Goal: Task Accomplishment & Management: Manage account settings

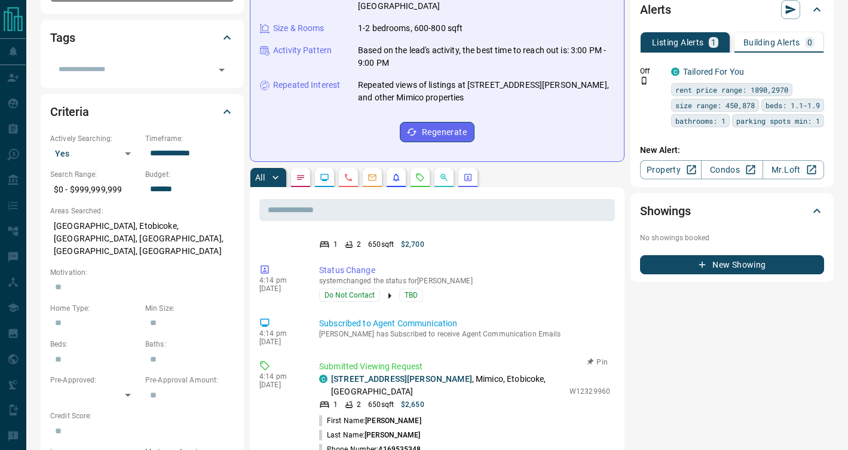
scroll to position [528, 0]
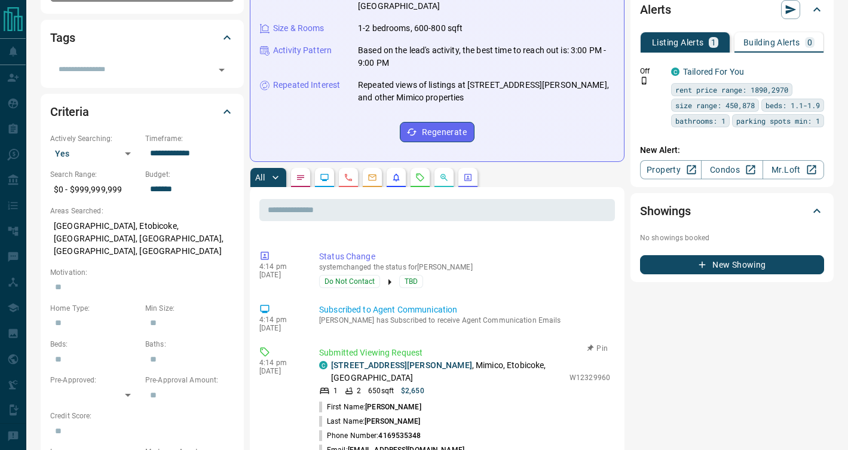
click at [450, 443] on li "Email: [EMAIL_ADDRESS][DOMAIN_NAME]" at bounding box center [464, 450] width 291 height 14
drag, startPoint x: 451, startPoint y: 369, endPoint x: 349, endPoint y: 369, distance: 102.2
click at [349, 443] on li "Email: [EMAIL_ADDRESS][DOMAIN_NAME]" at bounding box center [464, 450] width 291 height 14
copy span "[EMAIL_ADDRESS][DOMAIN_NAME]"
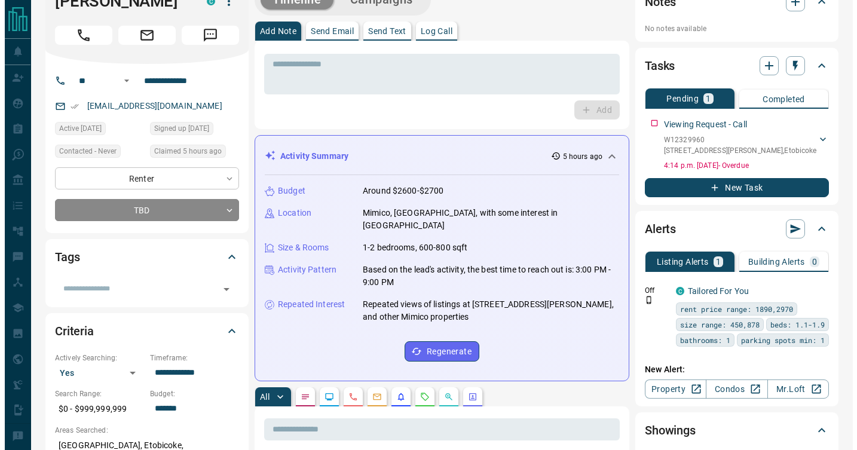
scroll to position [0, 0]
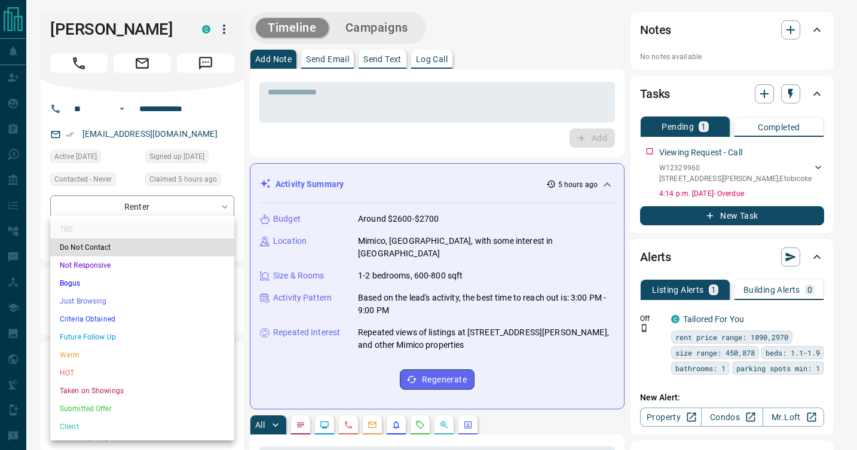
drag, startPoint x: 120, startPoint y: 353, endPoint x: 158, endPoint y: 331, distance: 43.6
click at [121, 353] on li "Warm" at bounding box center [142, 355] width 184 height 18
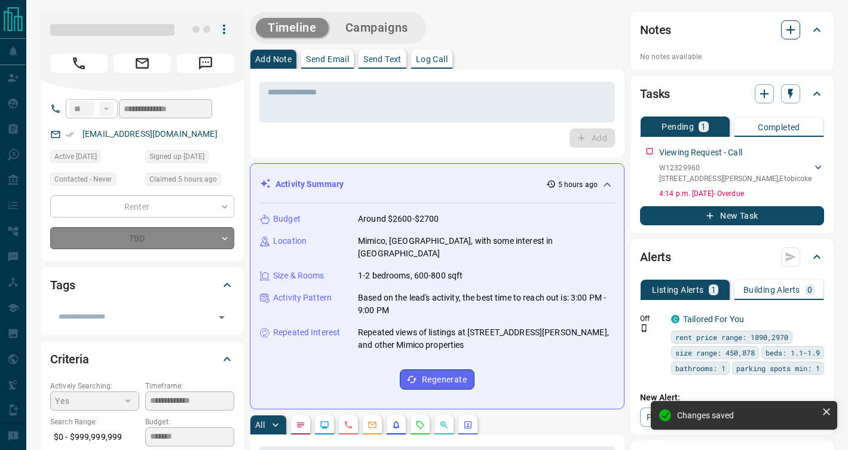
type input "*"
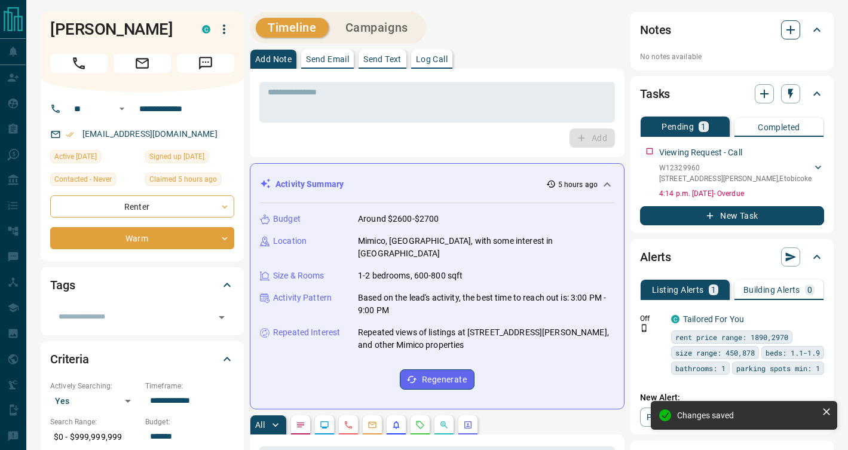
click at [790, 27] on icon "button" at bounding box center [790, 30] width 8 height 8
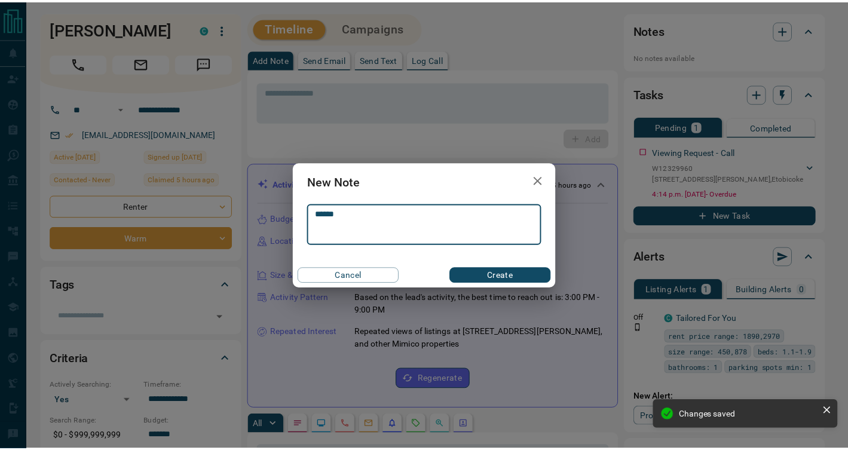
scroll to position [351, 0]
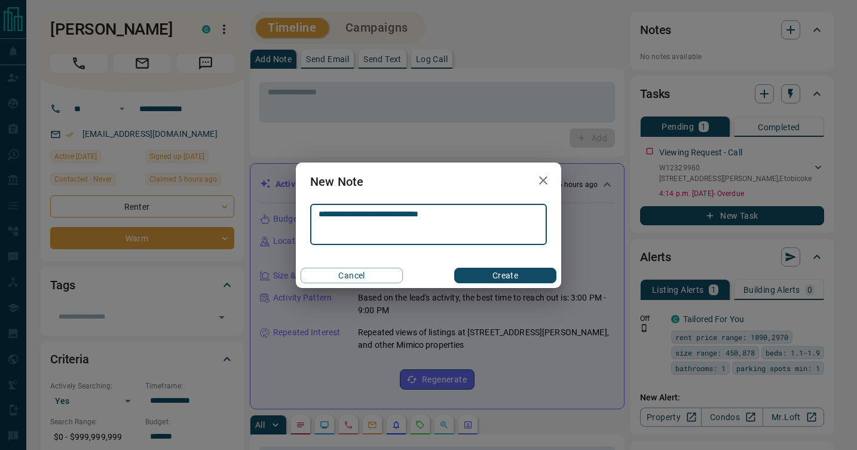
type textarea "**********"
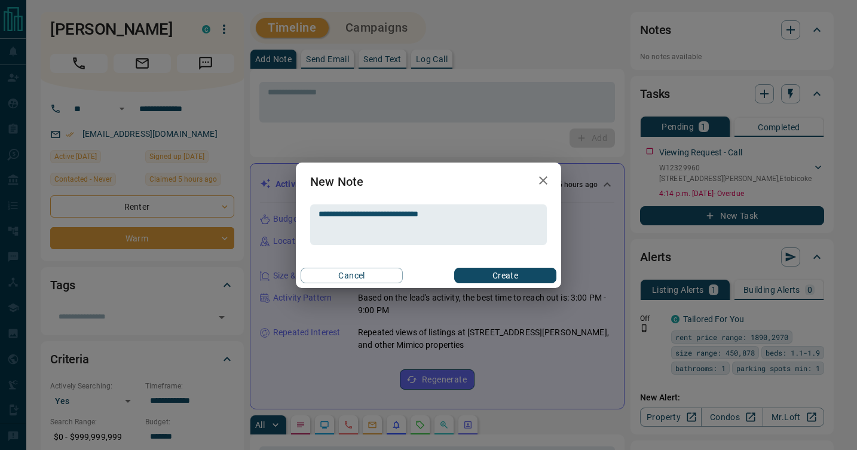
click at [498, 266] on div "Cancel Create" at bounding box center [428, 275] width 265 height 25
click at [497, 275] on button "Create" at bounding box center [505, 276] width 102 height 16
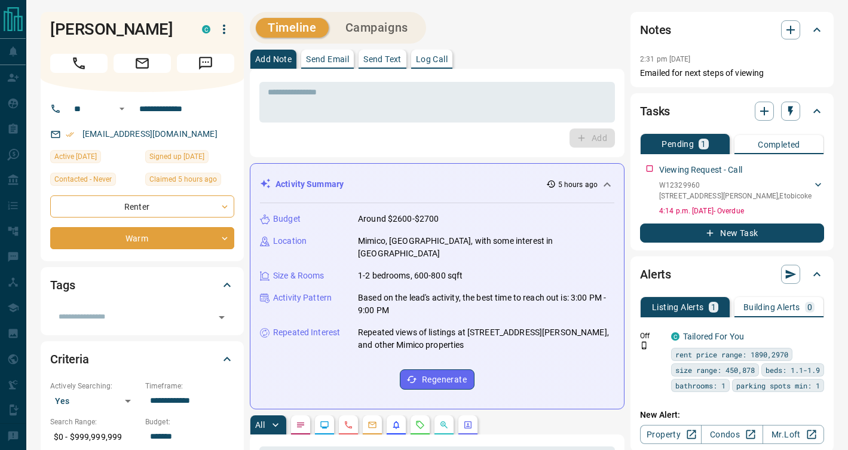
scroll to position [410, 0]
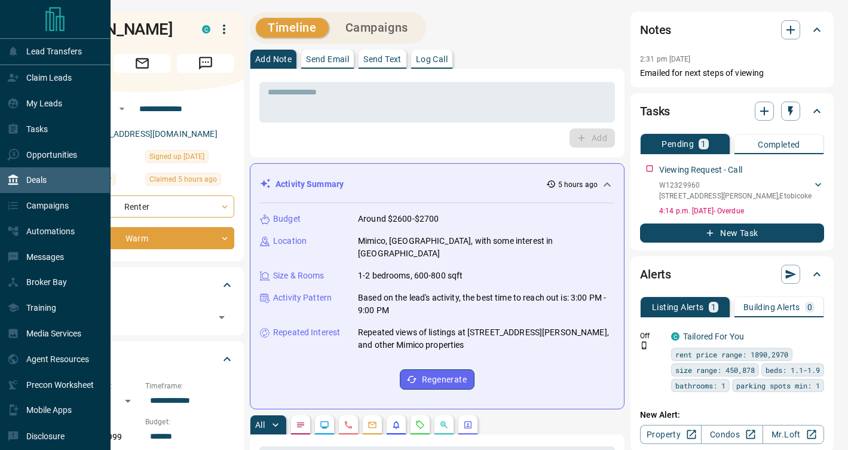
click at [41, 185] on p "Deals" at bounding box center [36, 180] width 20 height 10
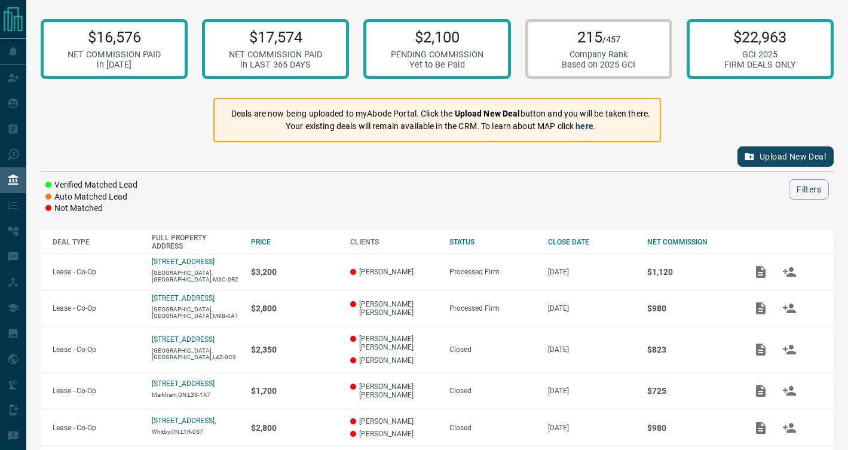
click at [332, 179] on div at bounding box center [474, 189] width 630 height 20
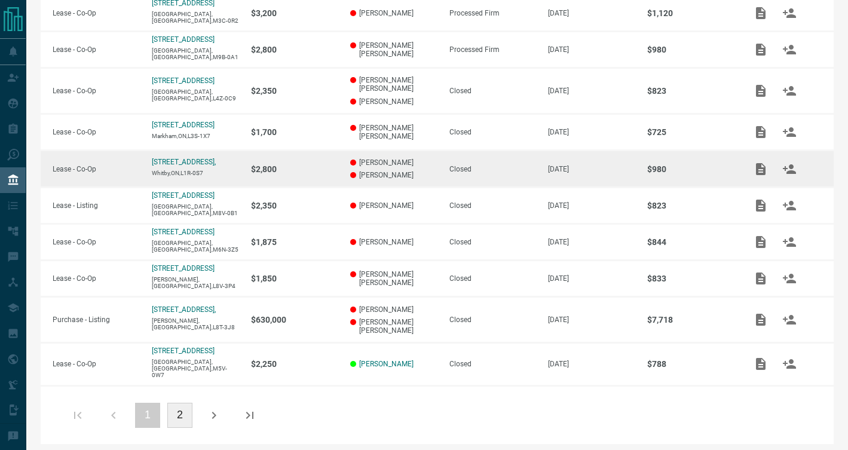
scroll to position [259, 0]
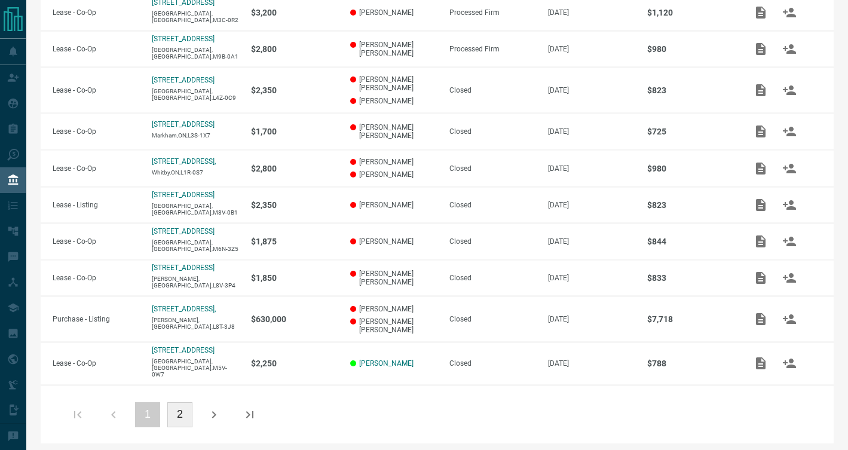
click at [206, 428] on button "button" at bounding box center [214, 414] width 29 height 29
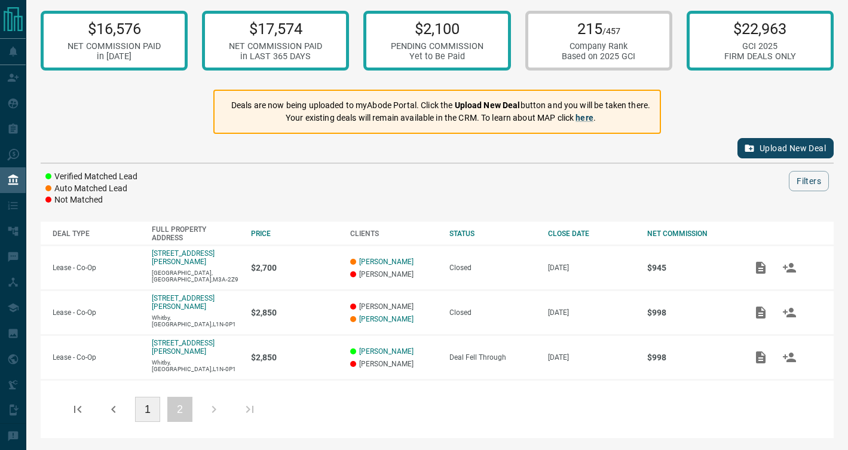
scroll to position [0, 0]
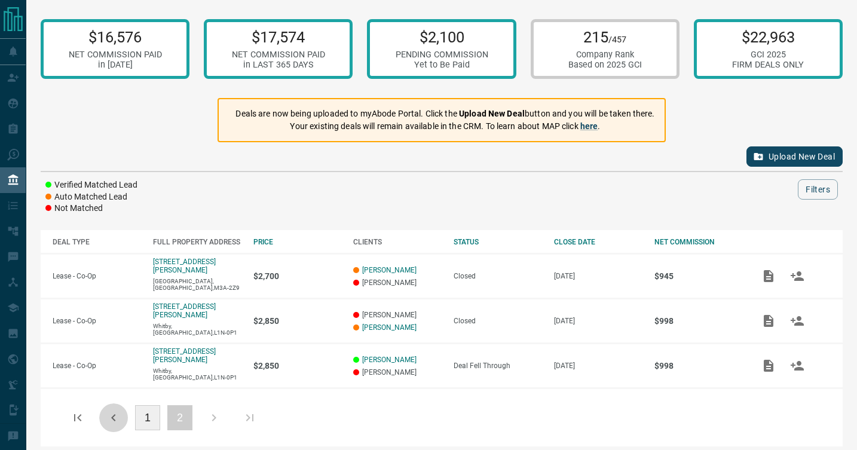
click at [106, 410] on icon "button" at bounding box center [113, 417] width 14 height 14
